Goal: Task Accomplishment & Management: Manage account settings

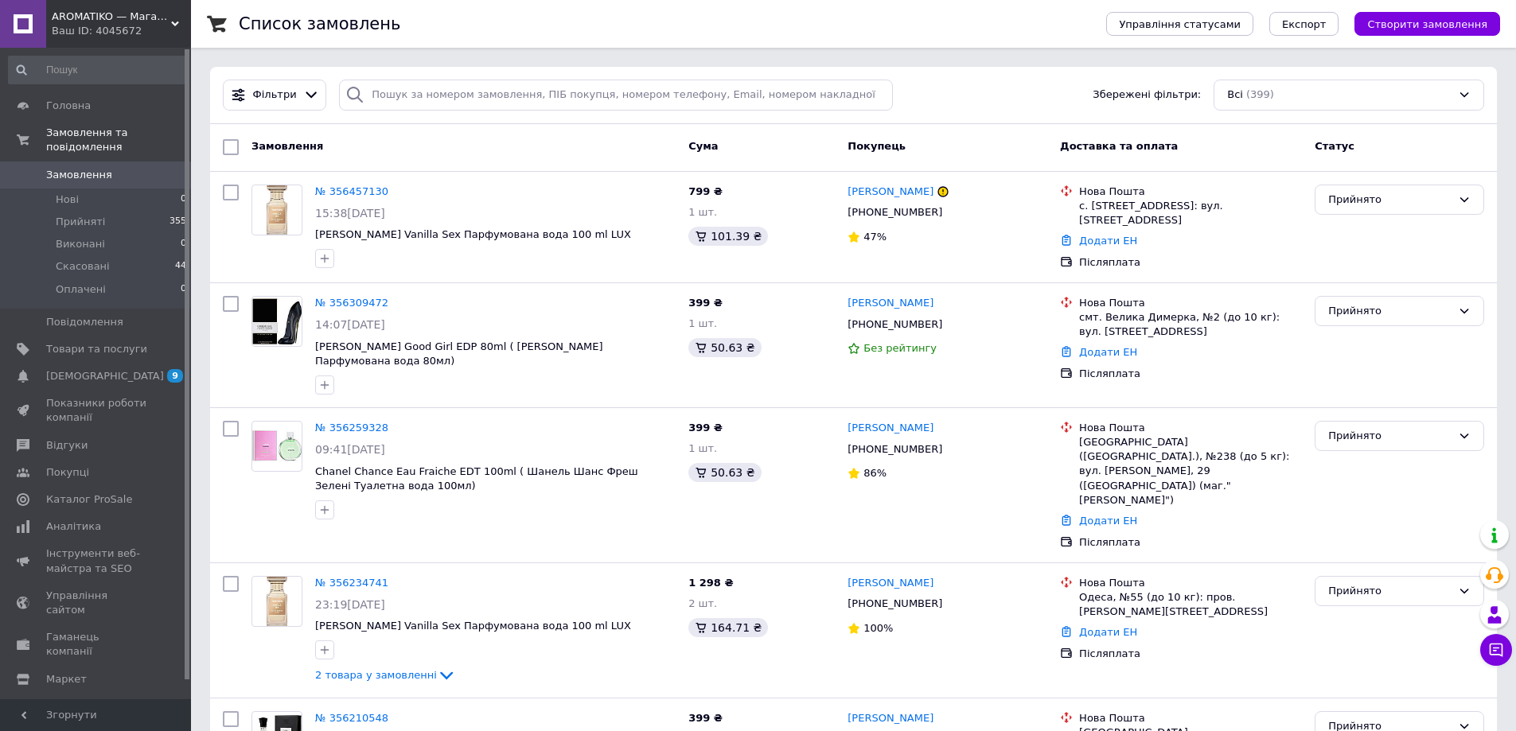
click at [85, 162] on link "Замовлення 0" at bounding box center [98, 175] width 196 height 27
click at [60, 162] on link "Замовлення 0" at bounding box center [98, 175] width 196 height 27
click at [136, 168] on span "Замовлення" at bounding box center [96, 175] width 101 height 14
click at [45, 168] on span at bounding box center [23, 175] width 46 height 14
click at [91, 189] on li "Нові 0" at bounding box center [98, 200] width 196 height 22
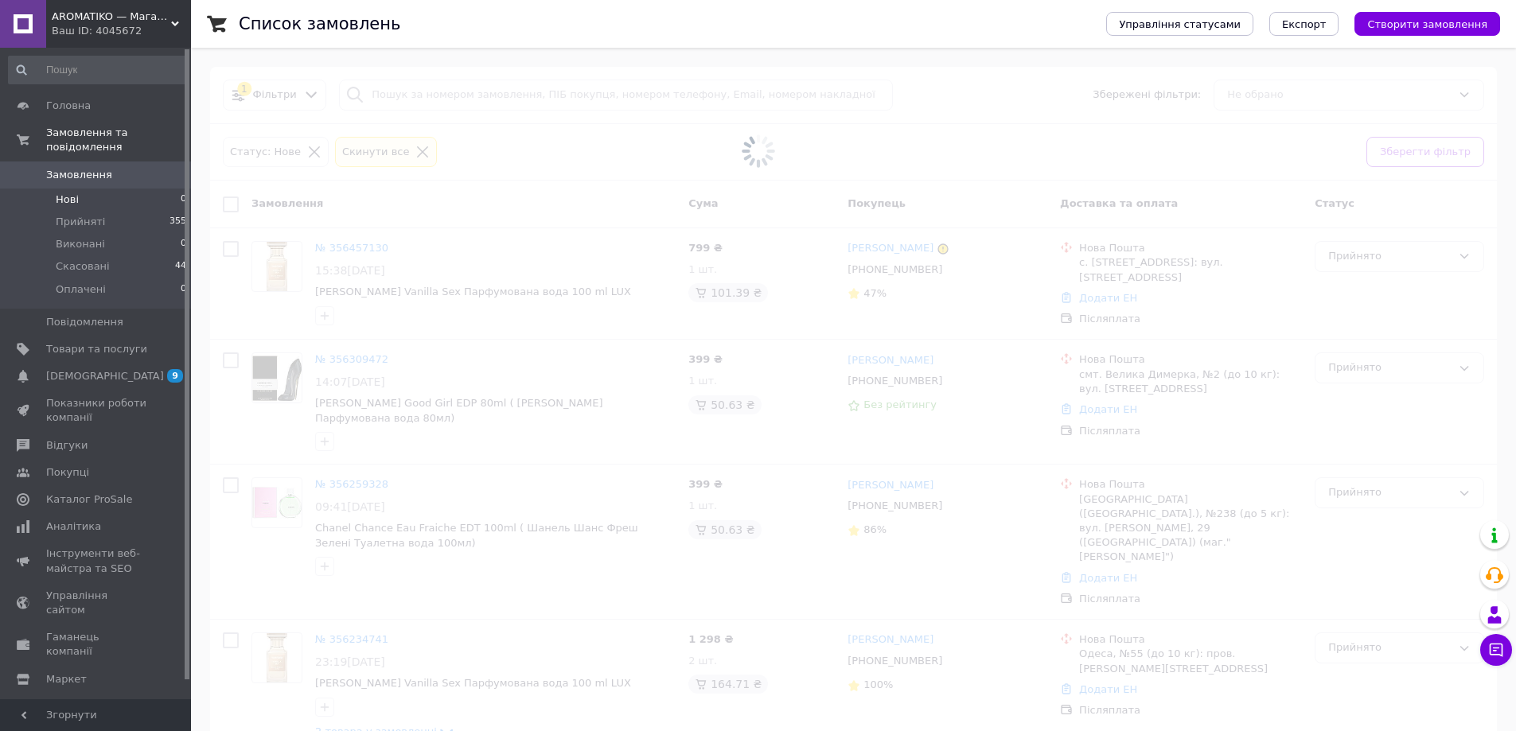
click at [92, 168] on span "Замовлення" at bounding box center [79, 175] width 66 height 14
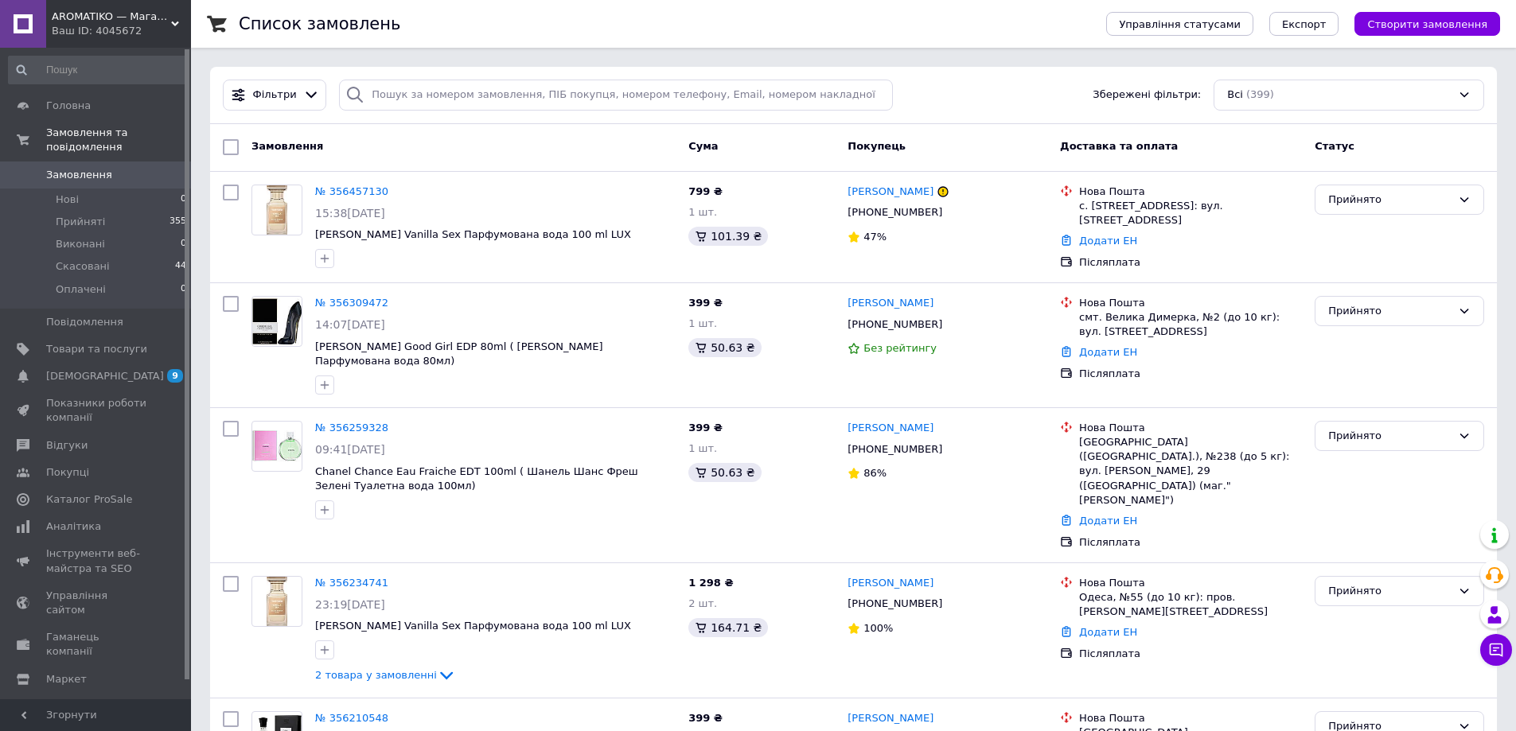
click at [101, 168] on span "Замовлення" at bounding box center [79, 175] width 66 height 14
click at [130, 168] on span "Замовлення" at bounding box center [96, 175] width 101 height 14
click at [93, 168] on span "Замовлення" at bounding box center [79, 175] width 66 height 14
click at [96, 168] on span "Замовлення" at bounding box center [79, 175] width 66 height 14
